Goal: Task Accomplishment & Management: Manage account settings

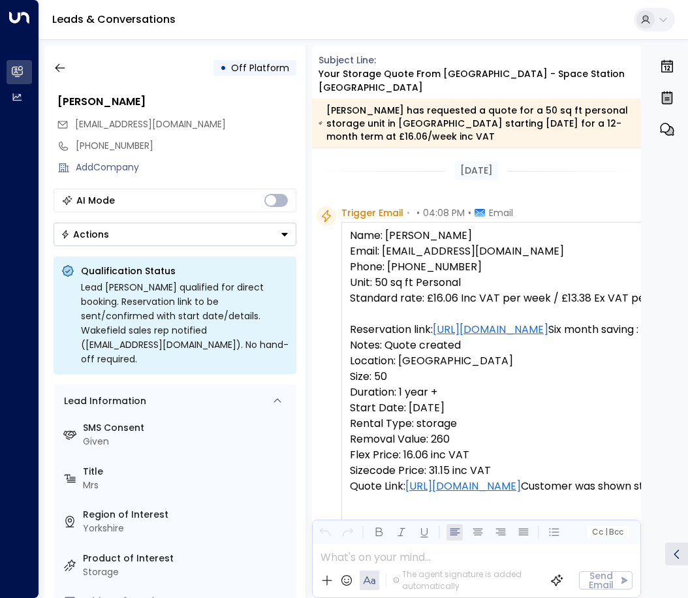
scroll to position [749, 0]
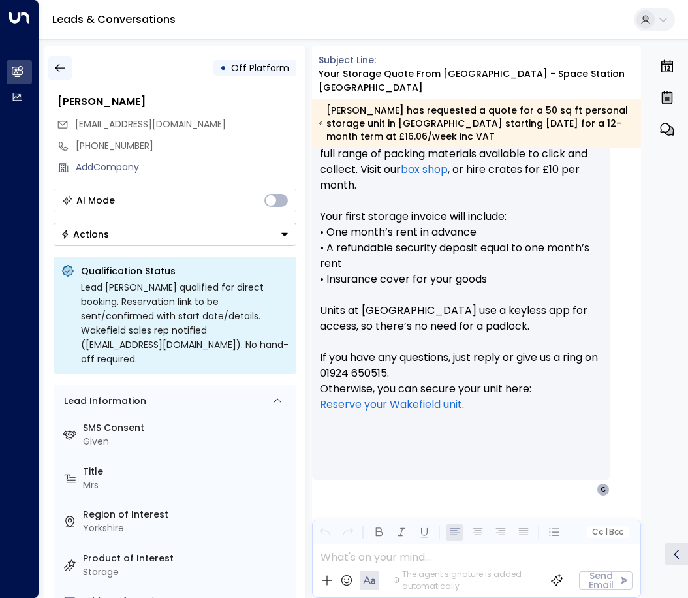
click at [57, 68] on icon "button" at bounding box center [60, 68] width 10 height 8
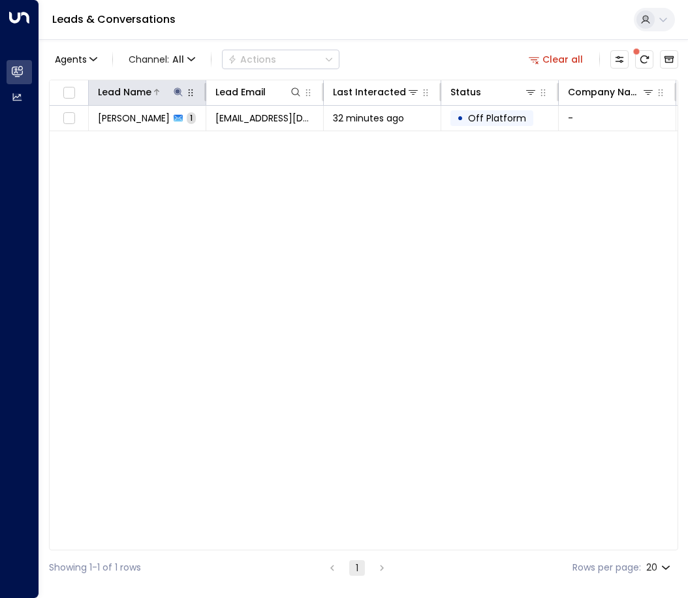
click at [178, 91] on icon at bounding box center [178, 91] width 8 height 8
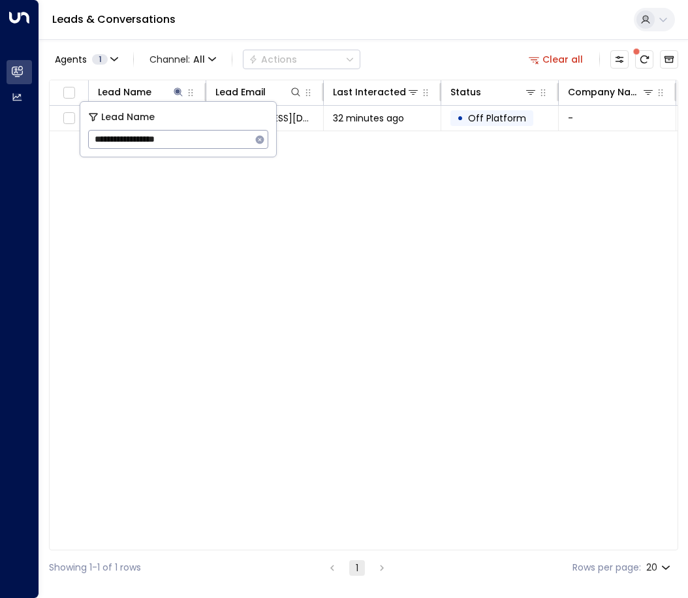
click at [262, 141] on icon "button" at bounding box center [260, 139] width 8 height 8
click at [179, 136] on input "text" at bounding box center [178, 139] width 180 height 24
paste input "**********"
type input "**********"
click at [331, 222] on div "Lead Name Lead Email Last Interacted Status Company Name Product # of people AI…" at bounding box center [363, 315] width 629 height 471
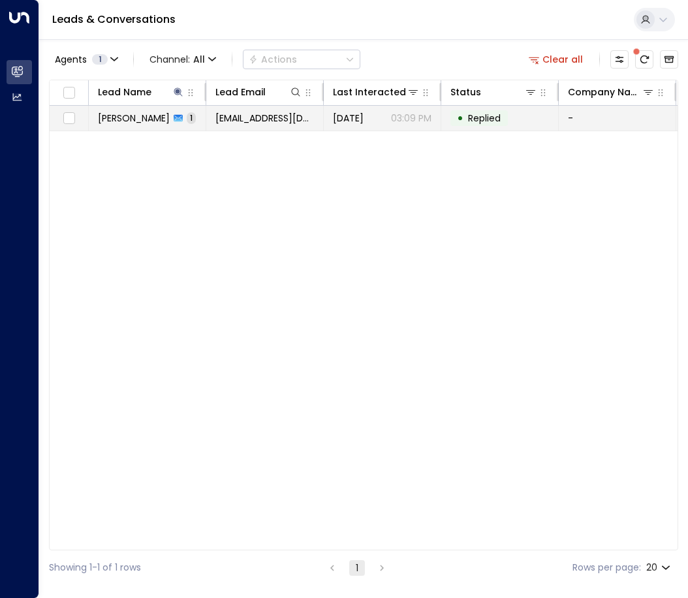
click at [273, 127] on td "[EMAIL_ADDRESS][DOMAIN_NAME]" at bounding box center [265, 118] width 118 height 25
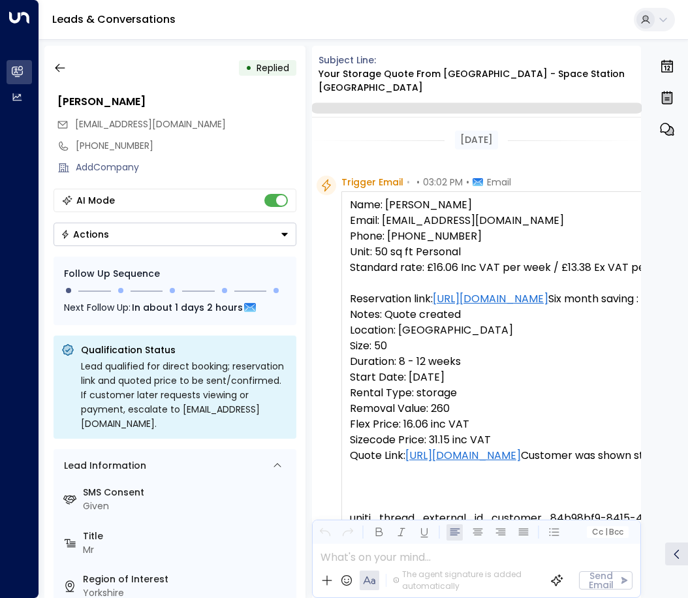
scroll to position [511, 0]
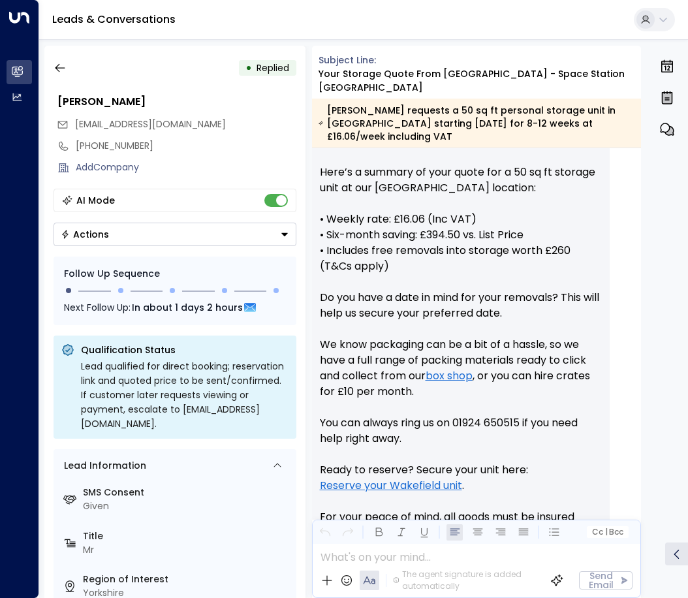
click at [202, 238] on button "Actions" at bounding box center [175, 235] width 243 height 24
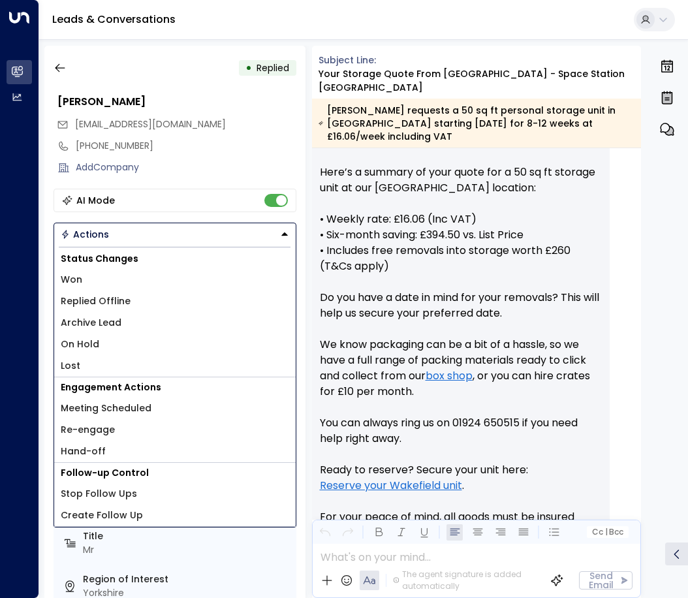
click at [84, 302] on span "Replied Offline" at bounding box center [96, 301] width 70 height 14
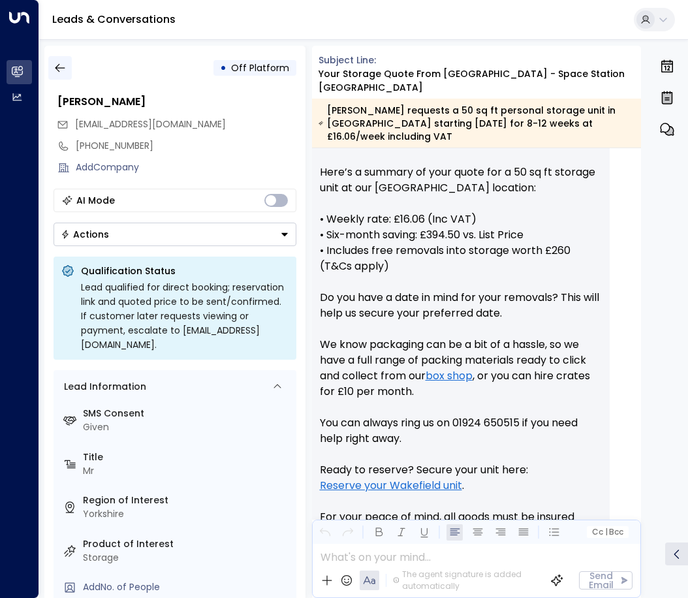
click at [57, 72] on icon "button" at bounding box center [60, 67] width 13 height 13
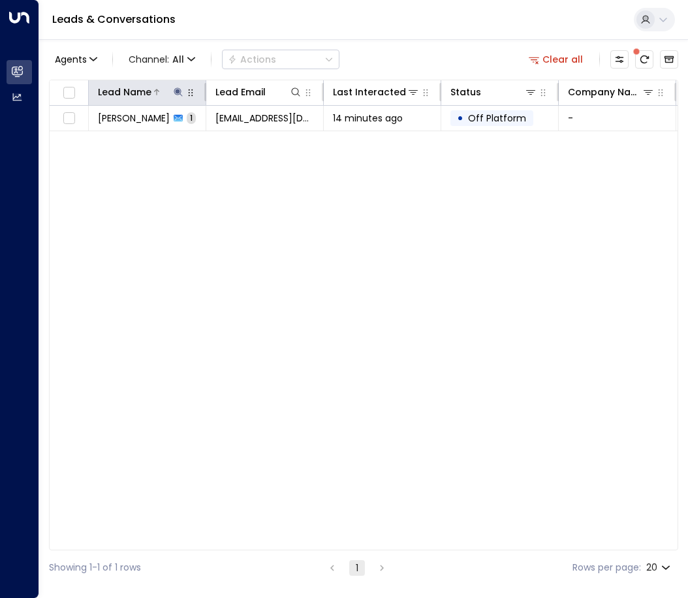
click at [170, 90] on div at bounding box center [167, 92] width 33 height 13
click at [178, 95] on icon at bounding box center [178, 91] width 8 height 8
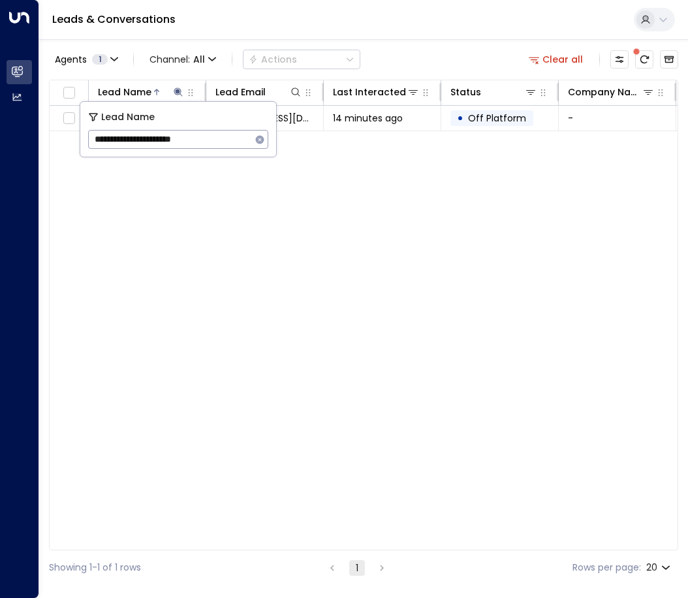
click at [257, 136] on icon "button" at bounding box center [260, 139] width 10 height 10
click at [170, 136] on input "text" at bounding box center [178, 139] width 180 height 24
type input "**********"
click at [283, 253] on div "Lead Name Lead Email Last Interacted Status Company Name Product # of people AI…" at bounding box center [363, 315] width 629 height 471
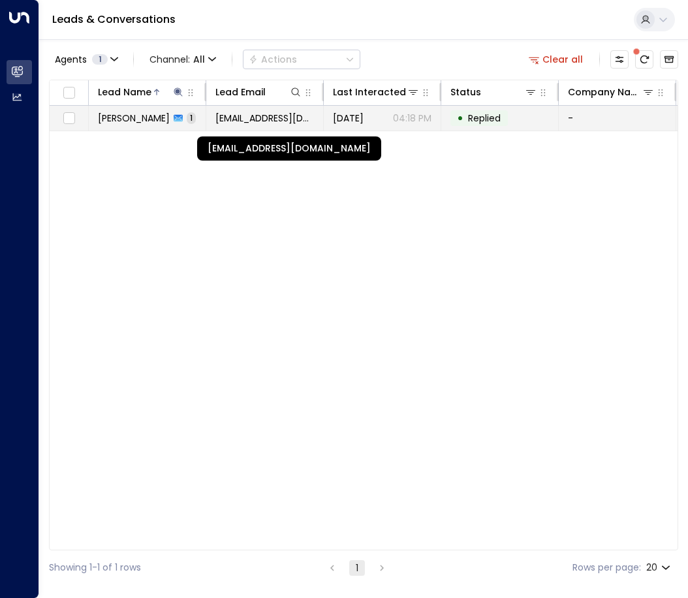
click at [253, 115] on span "[EMAIL_ADDRESS][DOMAIN_NAME]" at bounding box center [264, 118] width 99 height 13
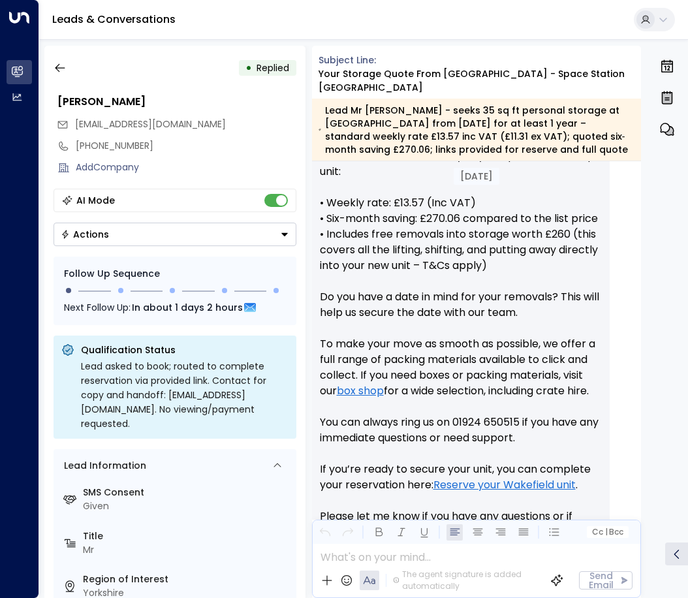
scroll to position [730, 0]
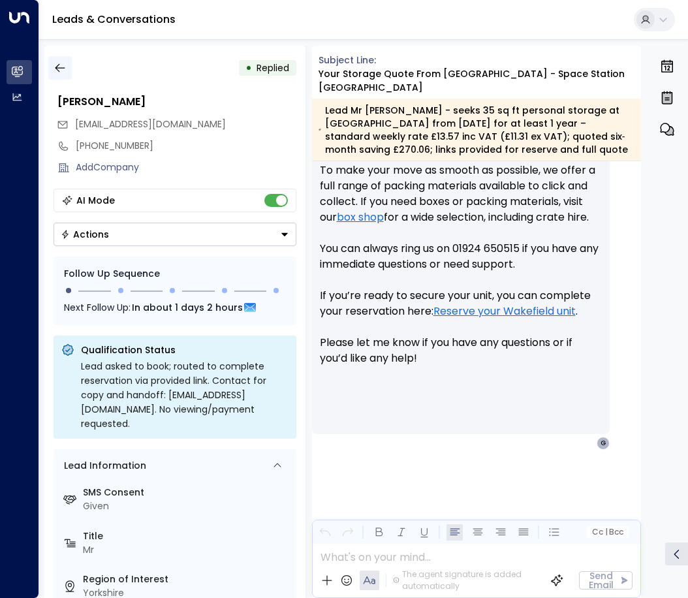
click at [58, 73] on icon "button" at bounding box center [60, 67] width 13 height 13
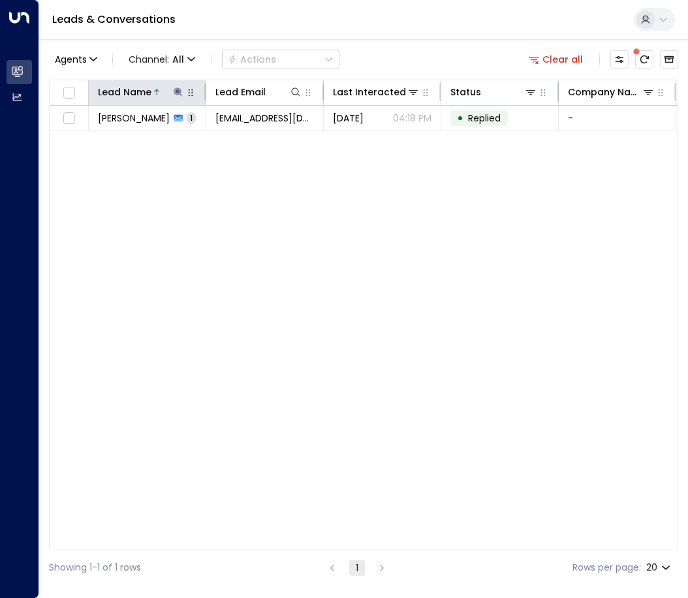
click at [179, 89] on icon at bounding box center [178, 92] width 10 height 10
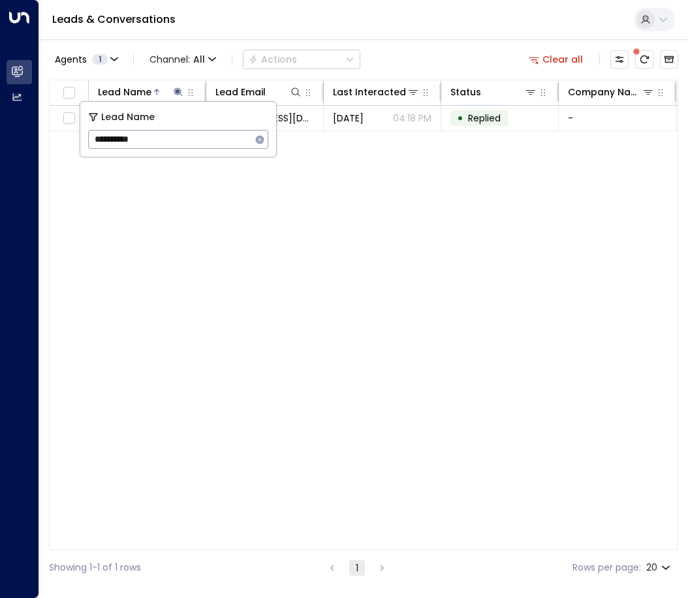
drag, startPoint x: 176, startPoint y: 136, endPoint x: 66, endPoint y: 132, distance: 109.8
click at [66, 132] on body "**********" at bounding box center [344, 292] width 688 height 585
type input "*"
type input "*********"
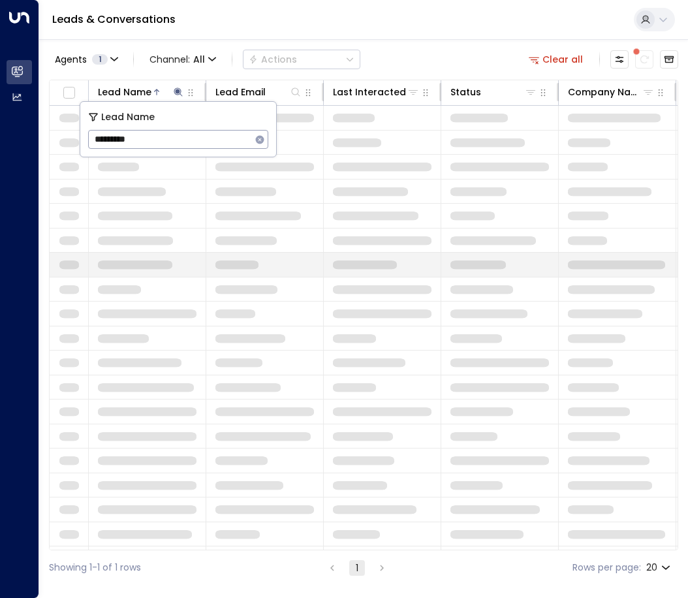
click at [181, 253] on td at bounding box center [148, 265] width 118 height 24
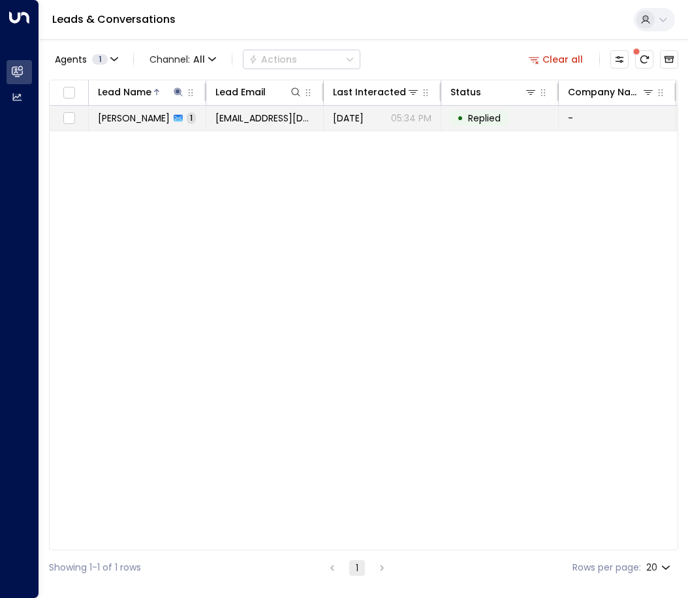
click at [174, 120] on icon at bounding box center [178, 118] width 9 height 7
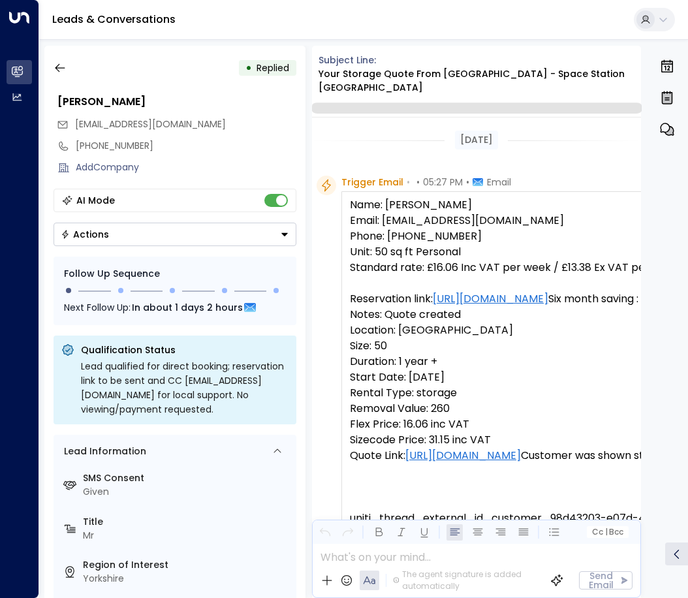
scroll to position [764, 0]
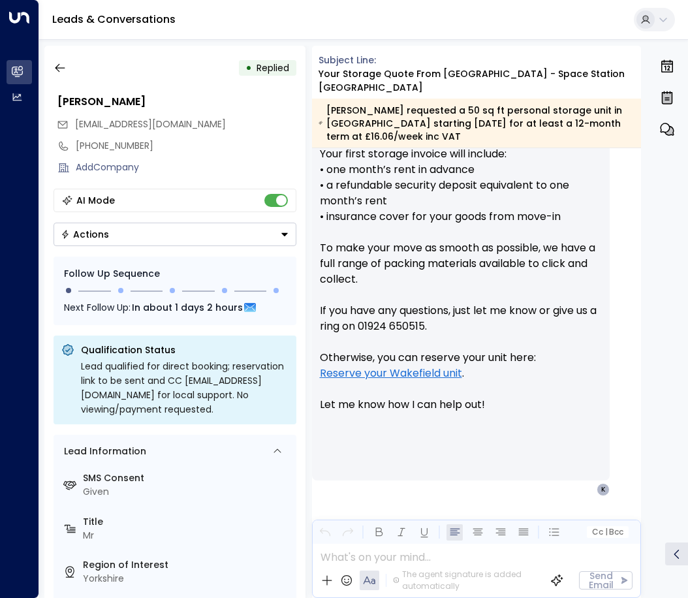
click at [239, 429] on div "• Replied [PERSON_NAME] [EMAIL_ADDRESS][DOMAIN_NAME] [PHONE_NUMBER] Add Company…" at bounding box center [174, 322] width 261 height 552
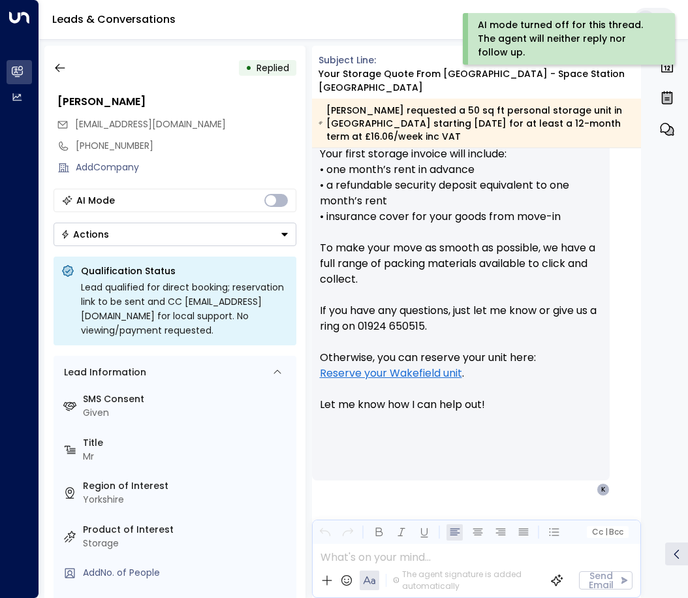
click at [262, 236] on button "Actions" at bounding box center [175, 235] width 243 height 24
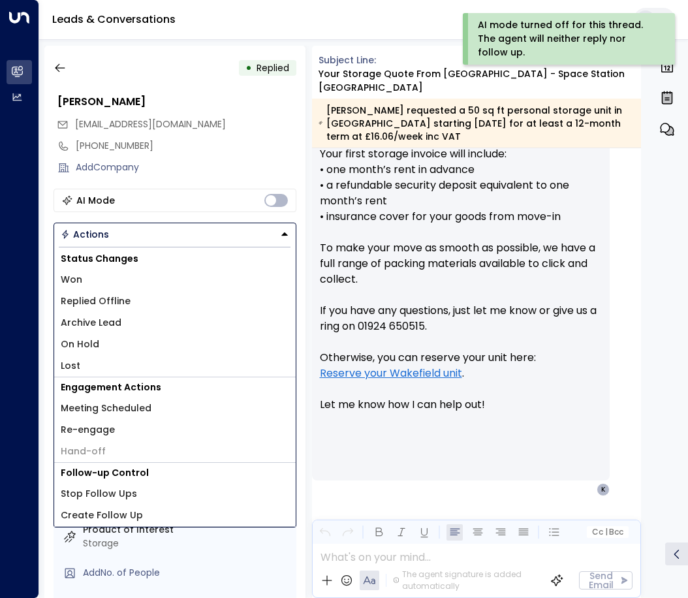
click at [119, 298] on span "Replied Offline" at bounding box center [96, 301] width 70 height 14
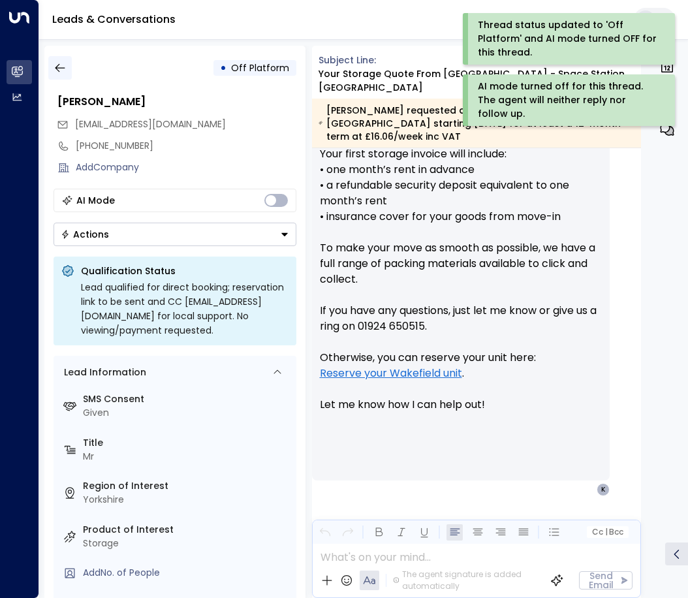
click at [59, 63] on icon "button" at bounding box center [60, 67] width 13 height 13
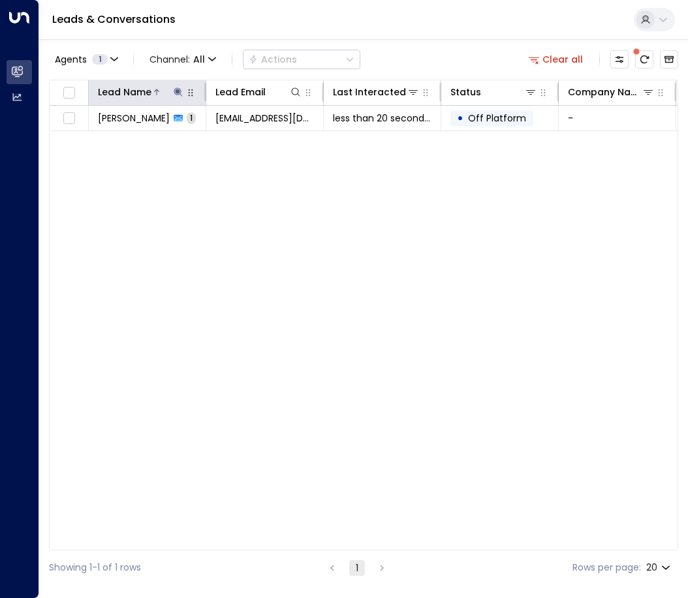
click at [176, 93] on icon at bounding box center [178, 92] width 10 height 10
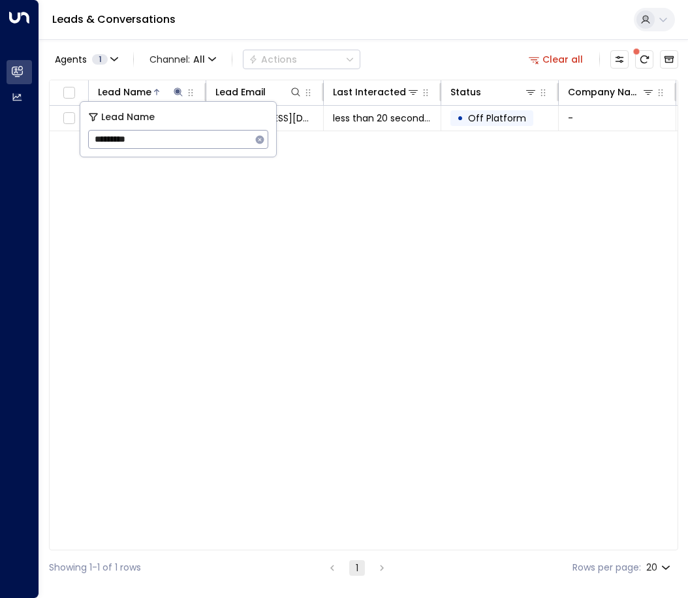
drag, startPoint x: 157, startPoint y: 140, endPoint x: -114, endPoint y: 135, distance: 271.0
click at [0, 135] on html "Overview Leads & Conversations Leads & Conversations Analytics Analytics Leads …" at bounding box center [344, 292] width 688 height 585
type input "**********"
click at [263, 221] on div "Lead Name Lead Email Last Interacted Status Company Name Product # of people AI…" at bounding box center [363, 315] width 629 height 471
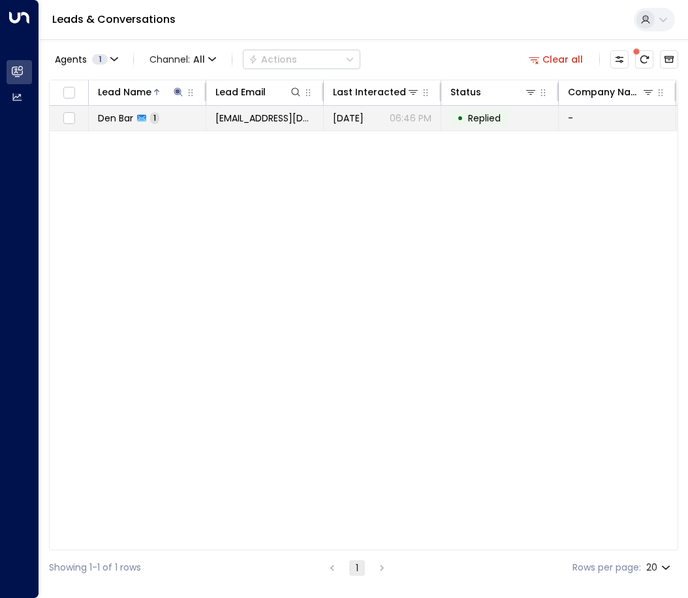
click at [174, 119] on td "Den Bar 1" at bounding box center [148, 118] width 118 height 25
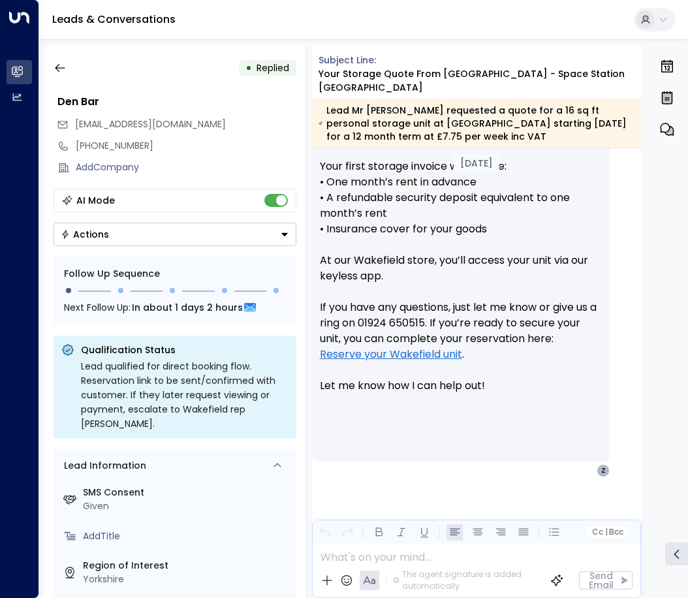
scroll to position [795, 0]
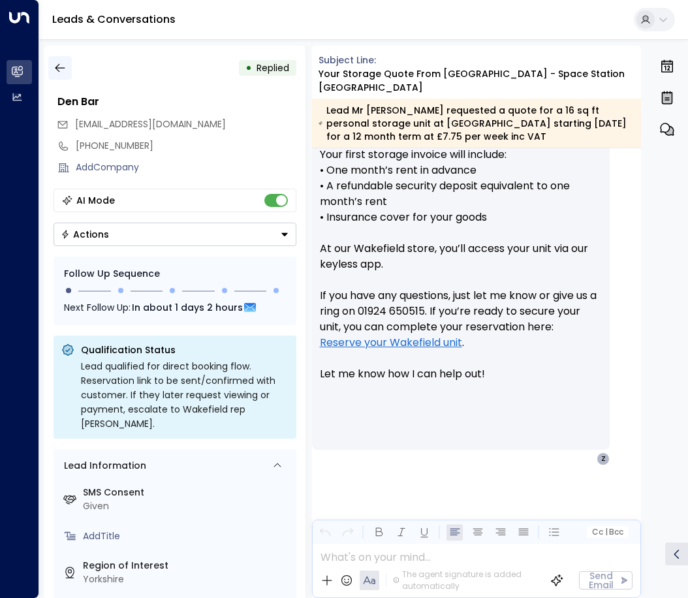
click at [57, 70] on icon "button" at bounding box center [60, 68] width 10 height 8
